Goal: Task Accomplishment & Management: Complete application form

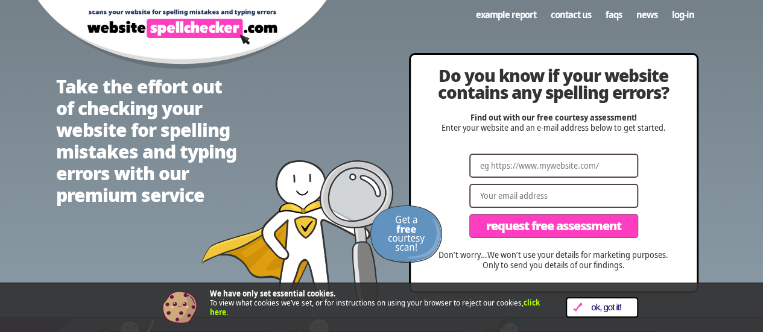
click at [612, 311] on span "OK, Got it!" at bounding box center [606, 308] width 49 height 10
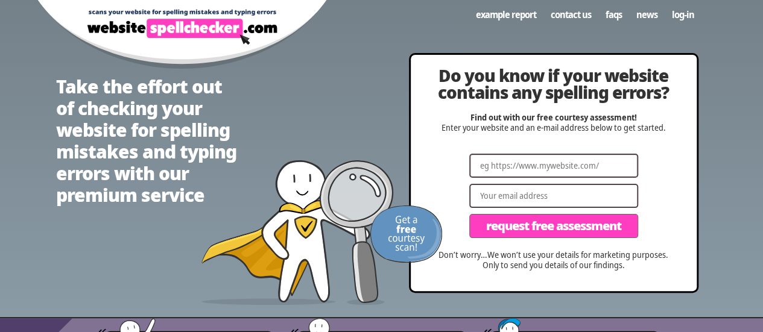
click at [538, 165] on input "Website" at bounding box center [553, 166] width 169 height 24
click at [544, 162] on input "Website" at bounding box center [553, 166] width 169 height 24
paste input "[URL][DOMAIN_NAME]"
type input "[URL][DOMAIN_NAME]"
click at [525, 193] on input "Email" at bounding box center [553, 196] width 169 height 24
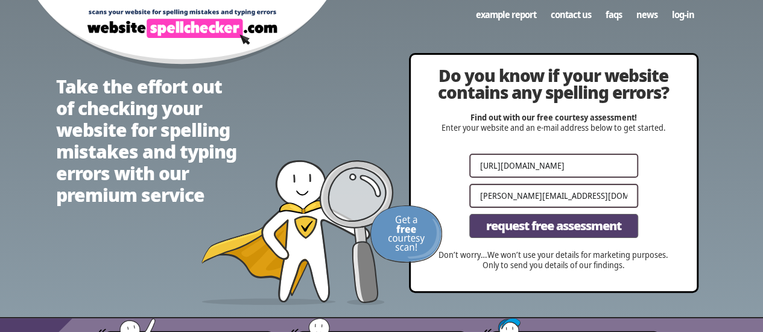
type input "[PERSON_NAME][EMAIL_ADDRESS][DOMAIN_NAME]"
click at [533, 227] on span "Request Free Assessment" at bounding box center [553, 226] width 135 height 12
